Goal: Find contact information: Find contact information

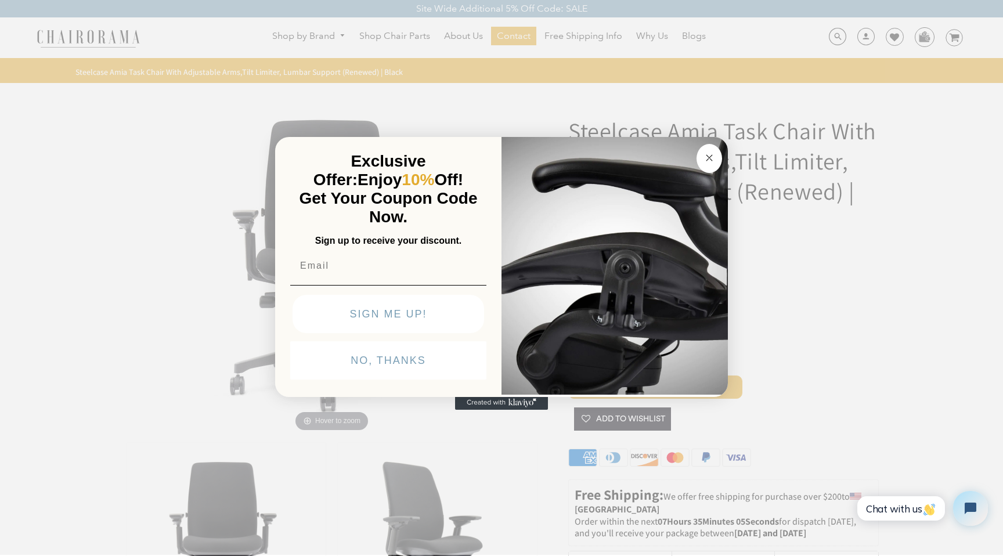
click at [722, 156] on button "Close dialog" at bounding box center [710, 158] width 26 height 29
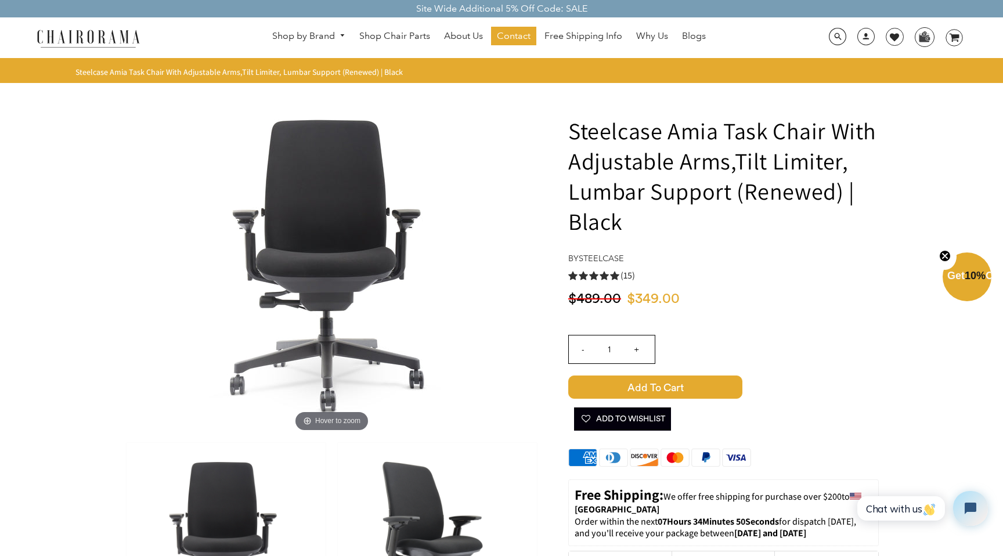
click at [113, 29] on img at bounding box center [88, 38] width 116 height 20
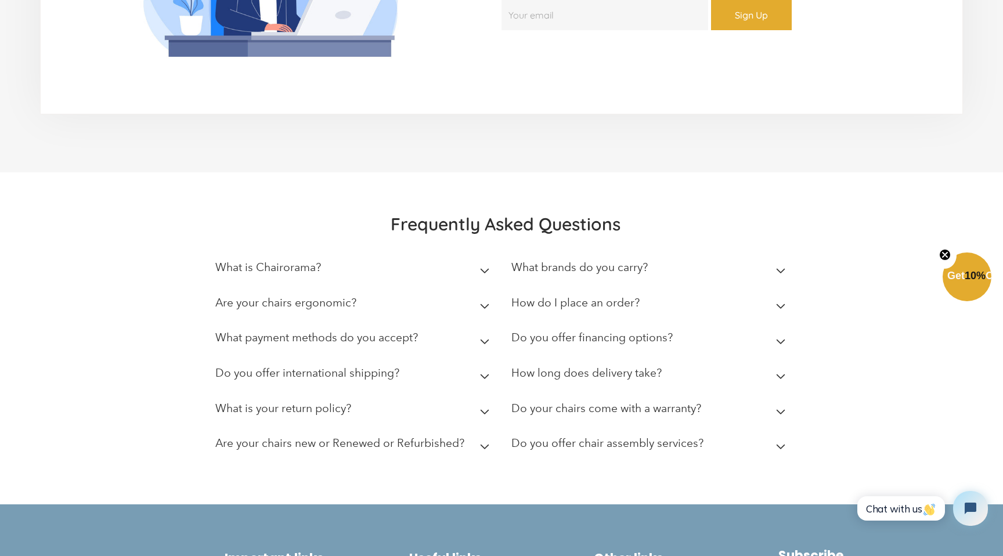
scroll to position [3168, 0]
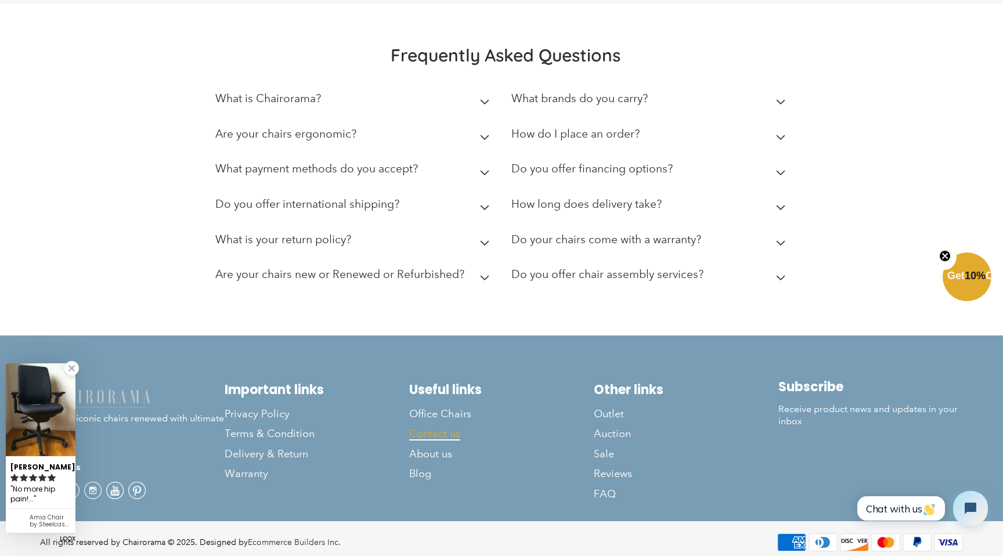
click at [440, 427] on span "Contact us" at bounding box center [434, 433] width 51 height 13
